Goal: Navigation & Orientation: Find specific page/section

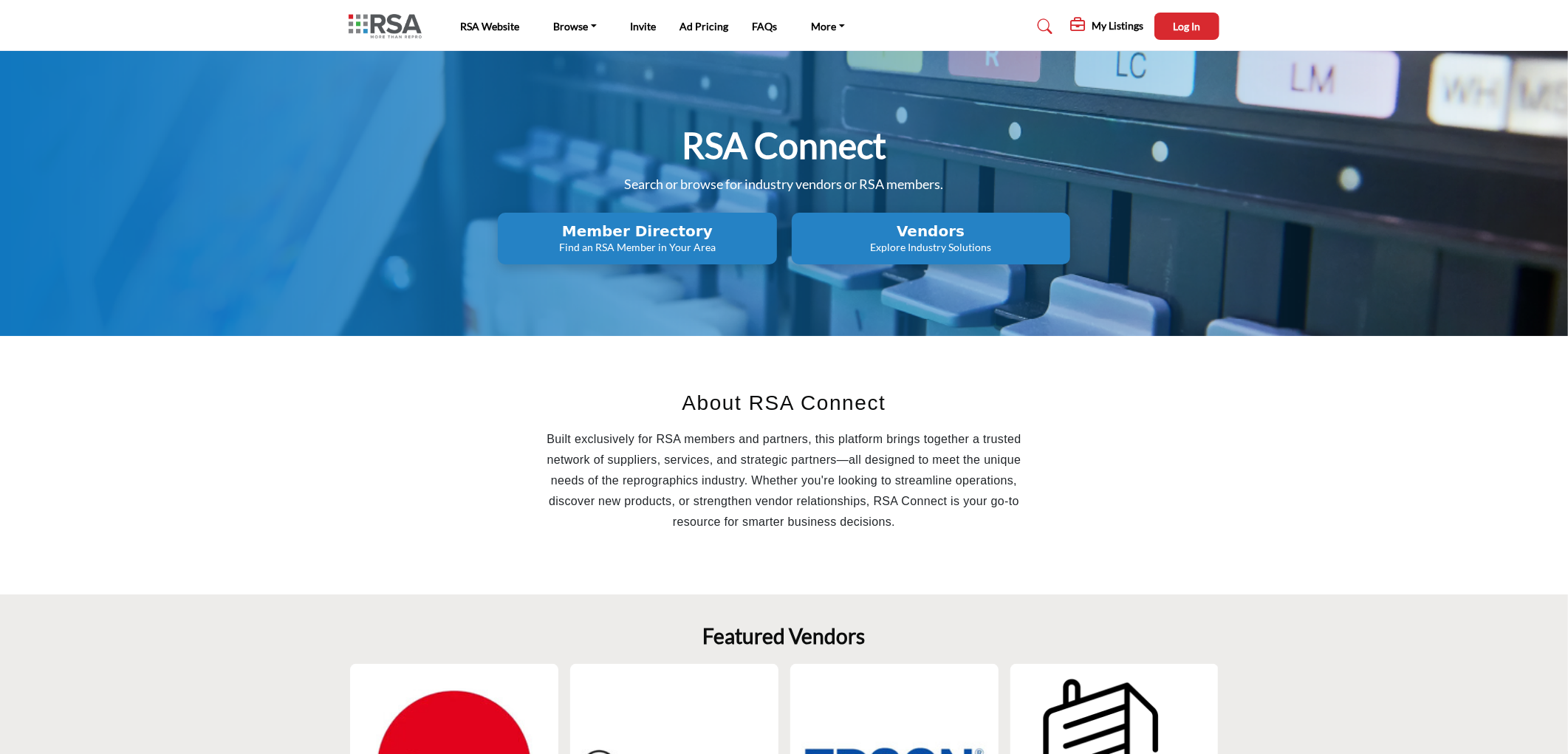
click at [661, 229] on h2 "Member Directory" at bounding box center [637, 231] width 270 height 17
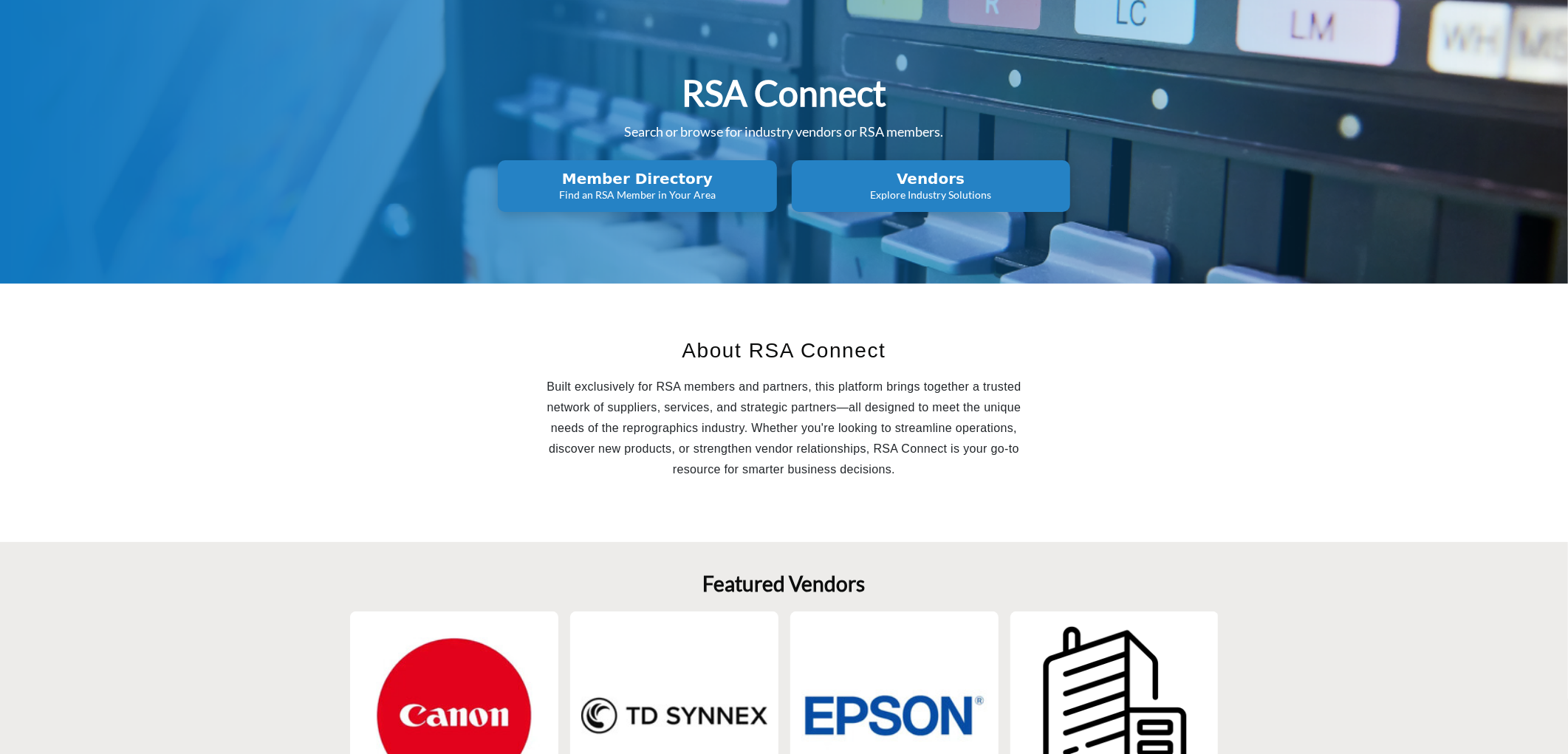
scroll to position [82, 0]
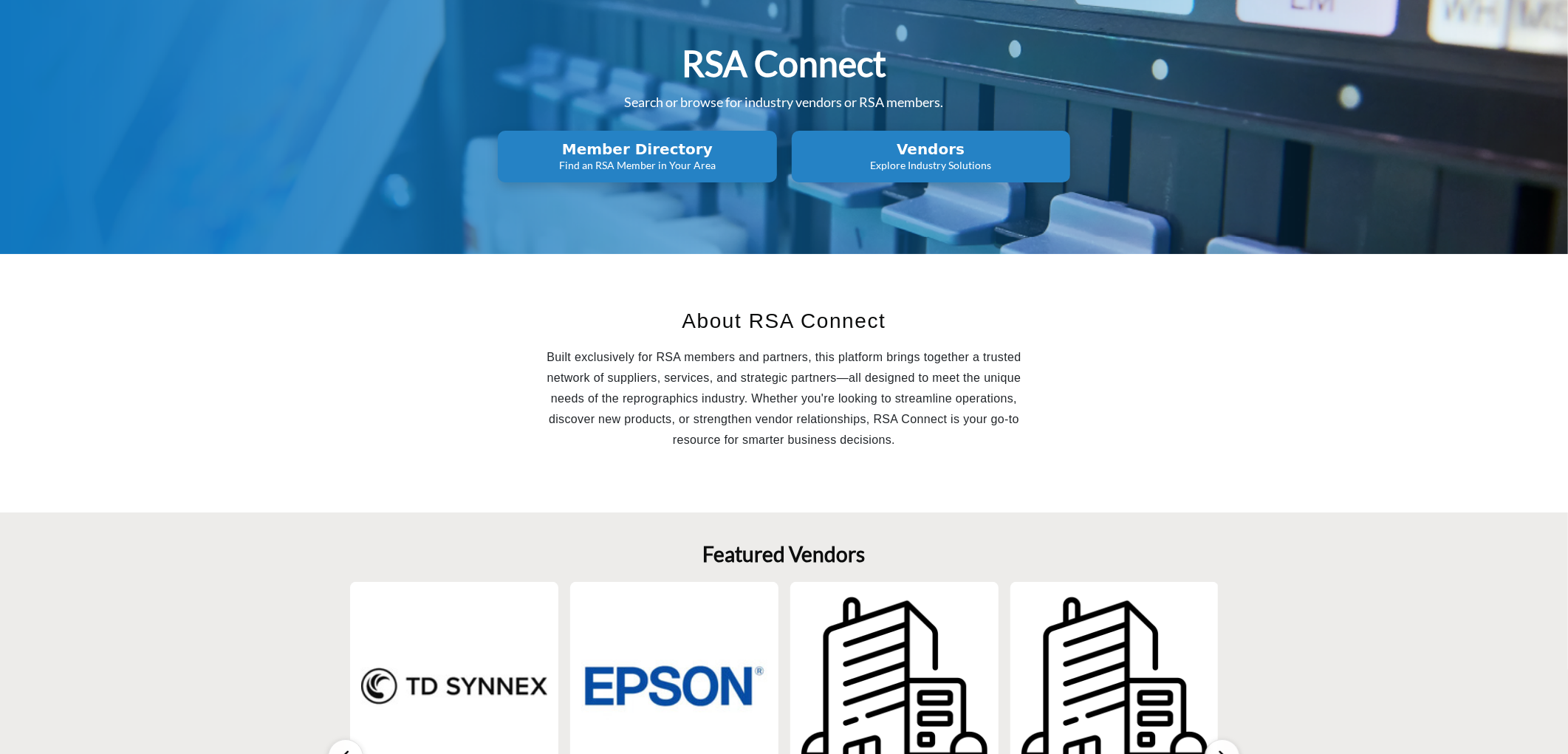
click at [693, 155] on h2 "Member Directory" at bounding box center [637, 149] width 270 height 17
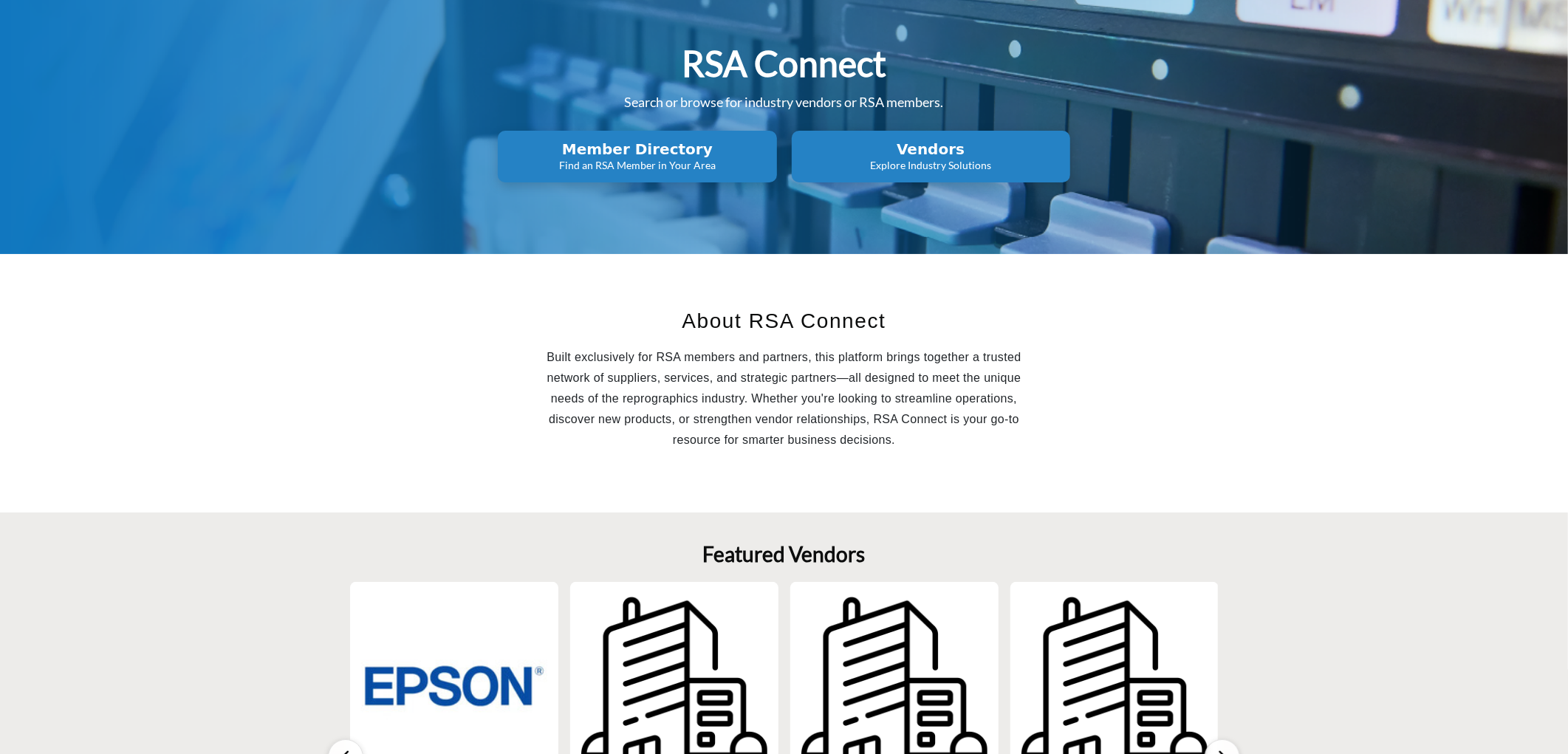
click at [639, 149] on h2 "Member Directory" at bounding box center [637, 149] width 270 height 17
click at [639, 164] on p "Find an RSA Member in Your Area" at bounding box center [637, 165] width 270 height 14
click at [642, 144] on h2 "Member Directory" at bounding box center [637, 149] width 270 height 17
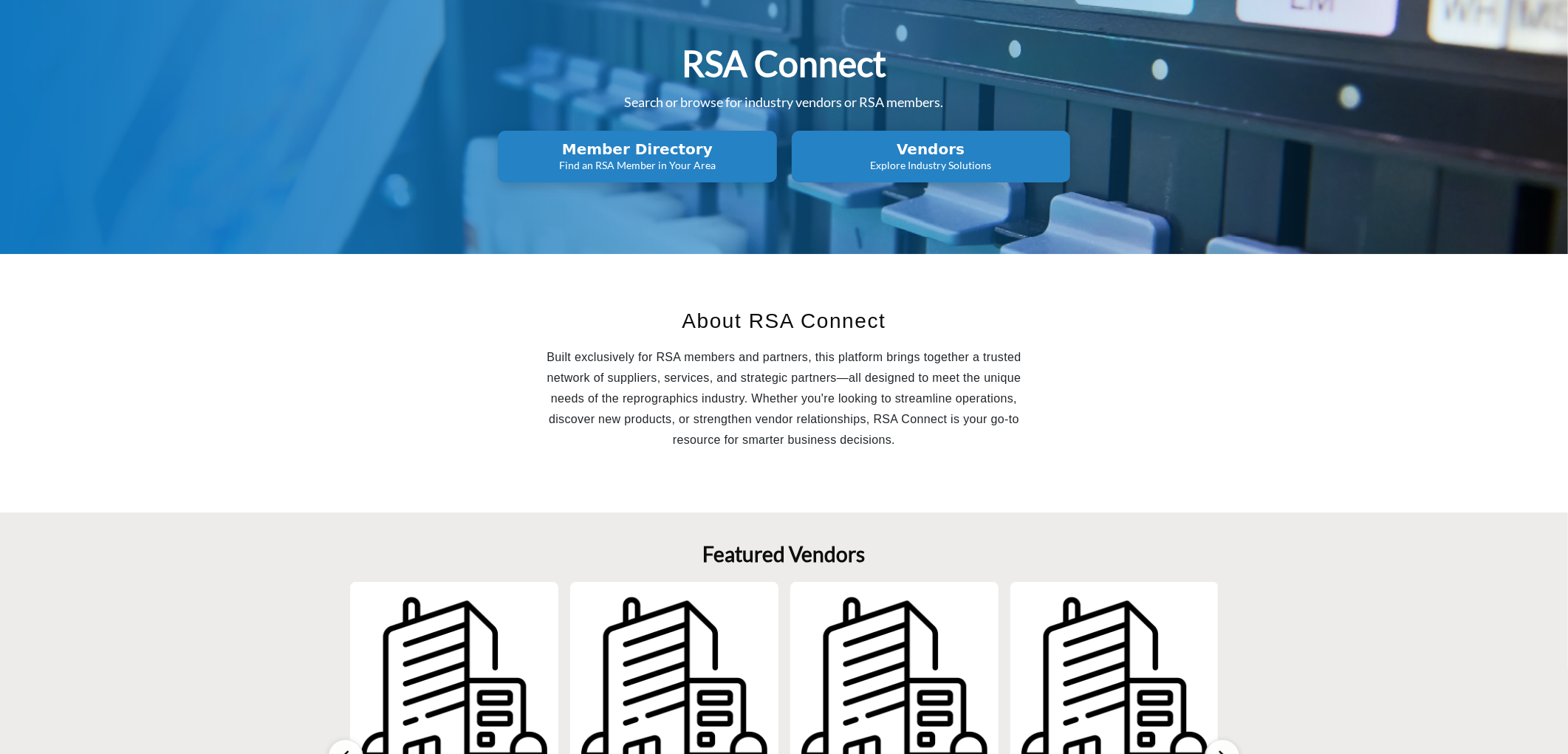
click at [949, 156] on h2 "Vendors" at bounding box center [931, 149] width 270 height 17
click at [932, 144] on h2 "Vendors" at bounding box center [931, 149] width 270 height 17
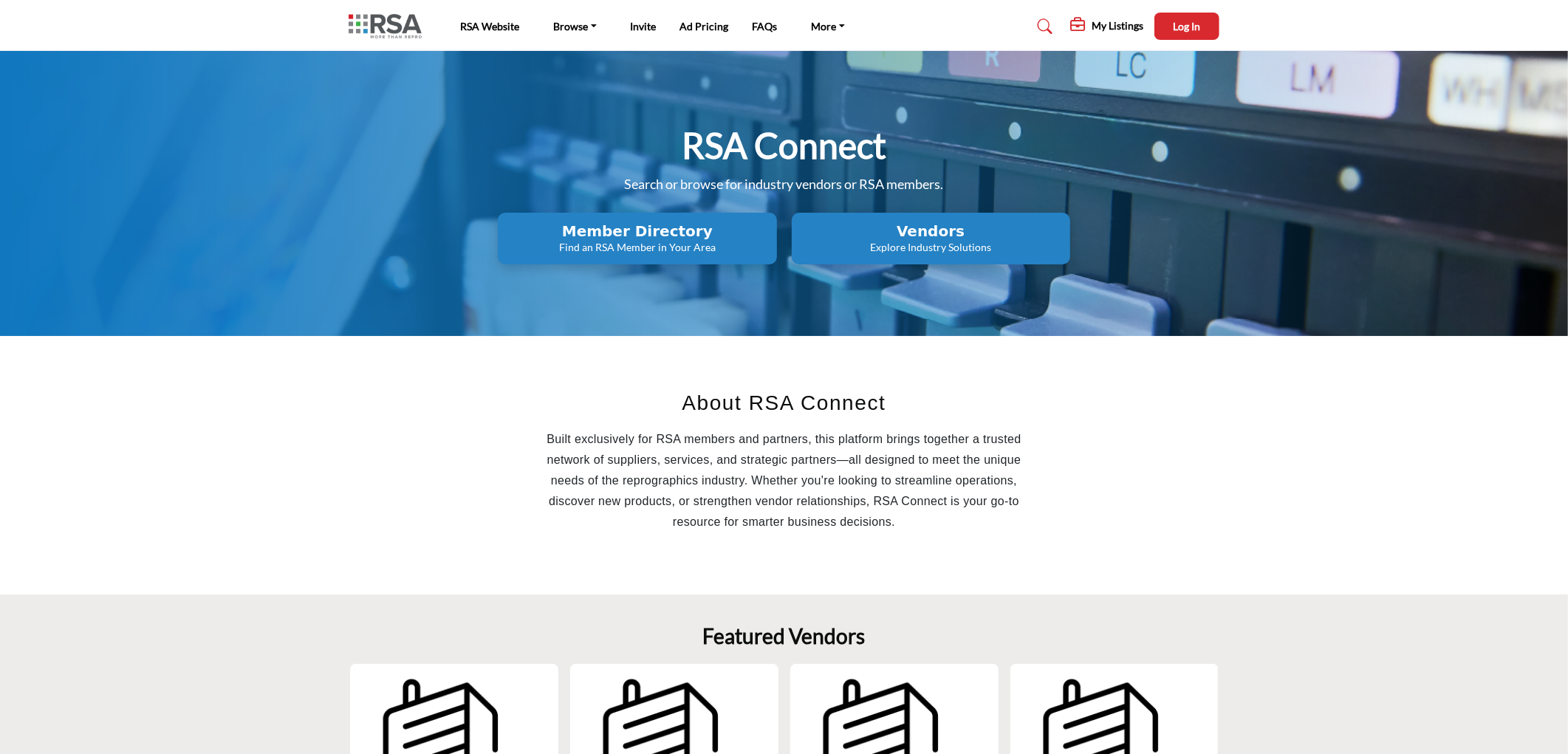
click at [912, 225] on h2 "Vendors" at bounding box center [931, 231] width 270 height 17
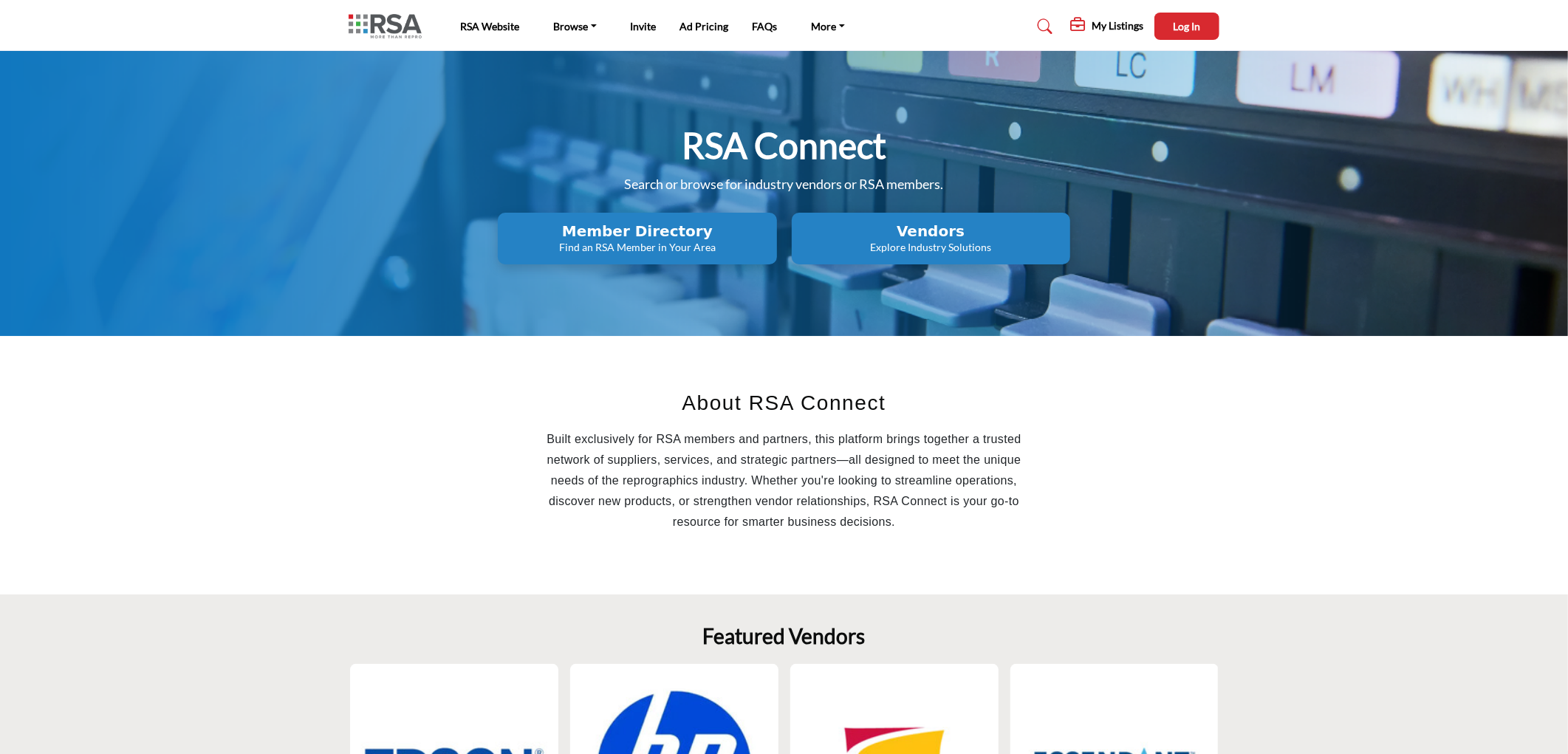
click at [737, 230] on h2 "Member Directory" at bounding box center [637, 231] width 270 height 17
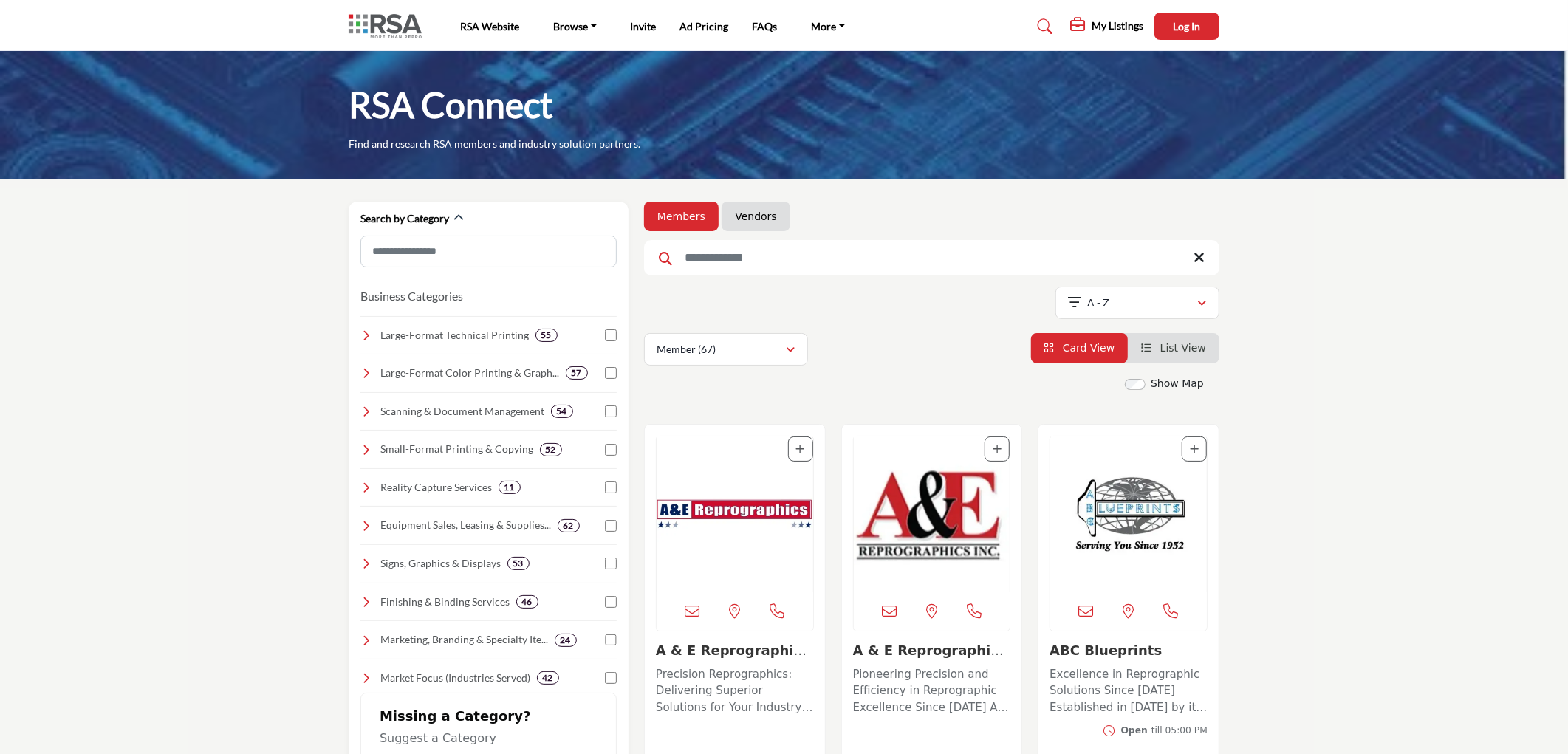
click at [909, 513] on img "Open Listing in new tab" at bounding box center [932, 513] width 157 height 155
